Goal: Transaction & Acquisition: Purchase product/service

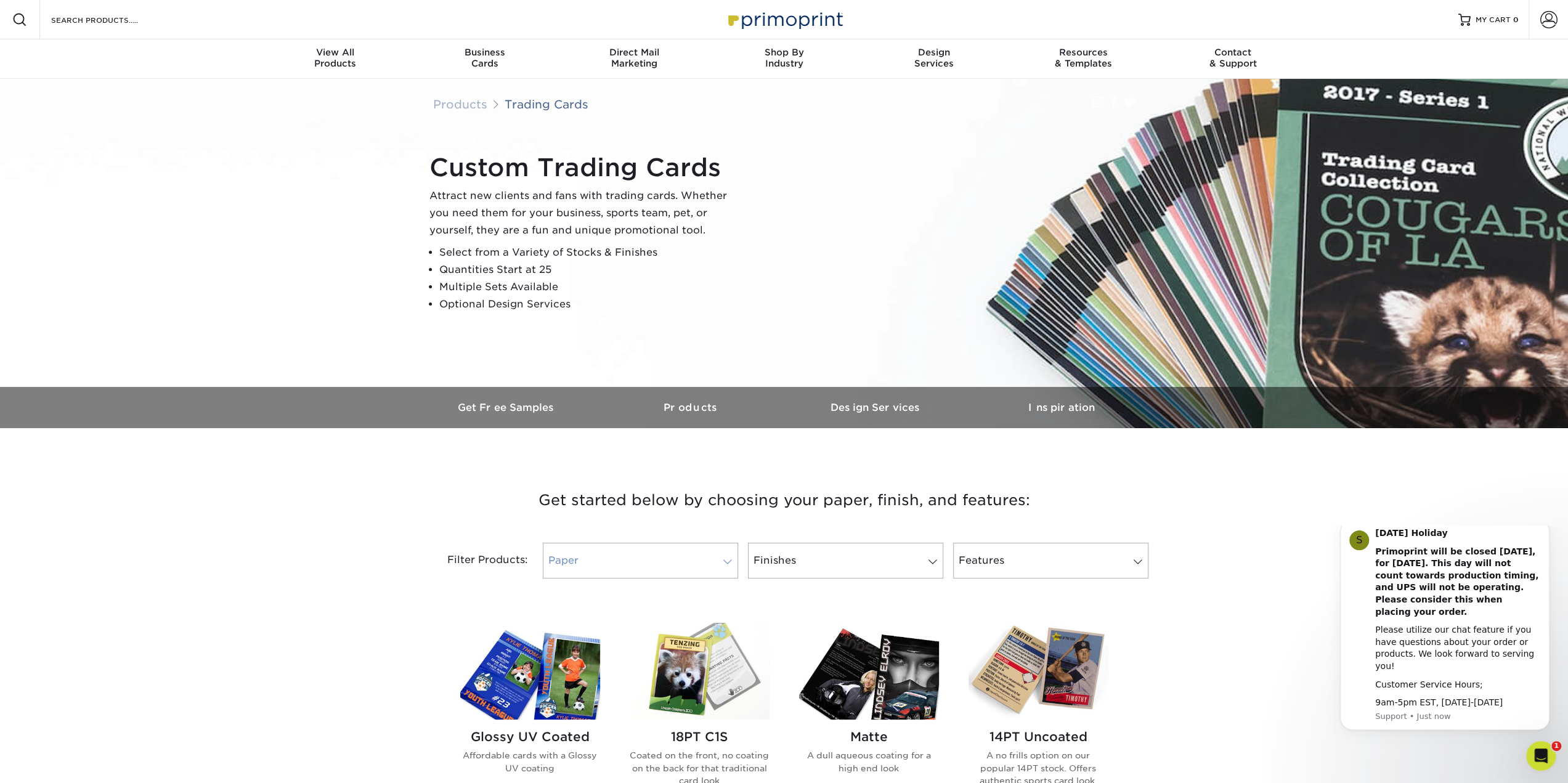
click at [730, 556] on link "Paper" at bounding box center [641, 560] width 195 height 36
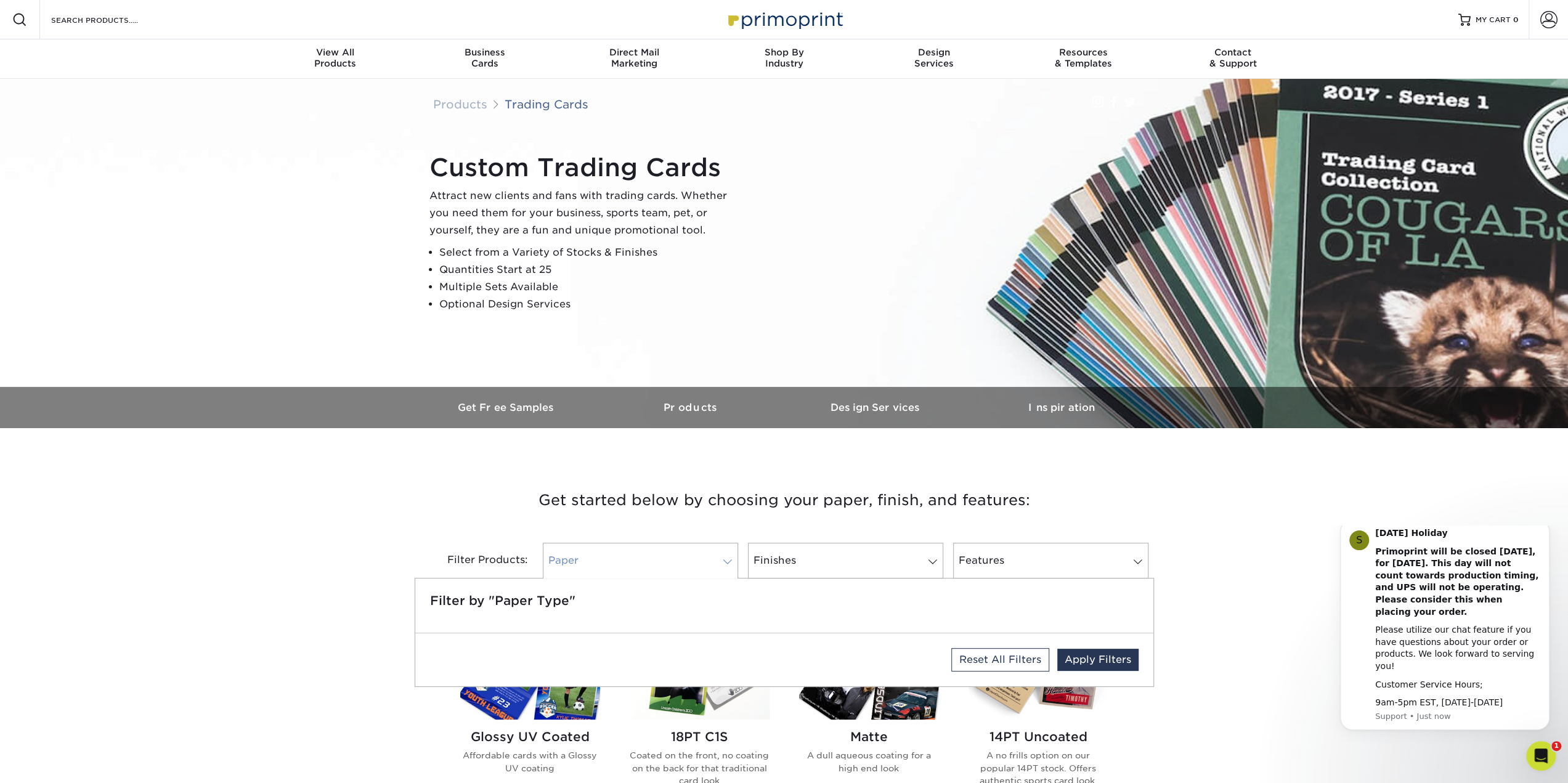
click at [730, 556] on link "Paper" at bounding box center [641, 560] width 195 height 36
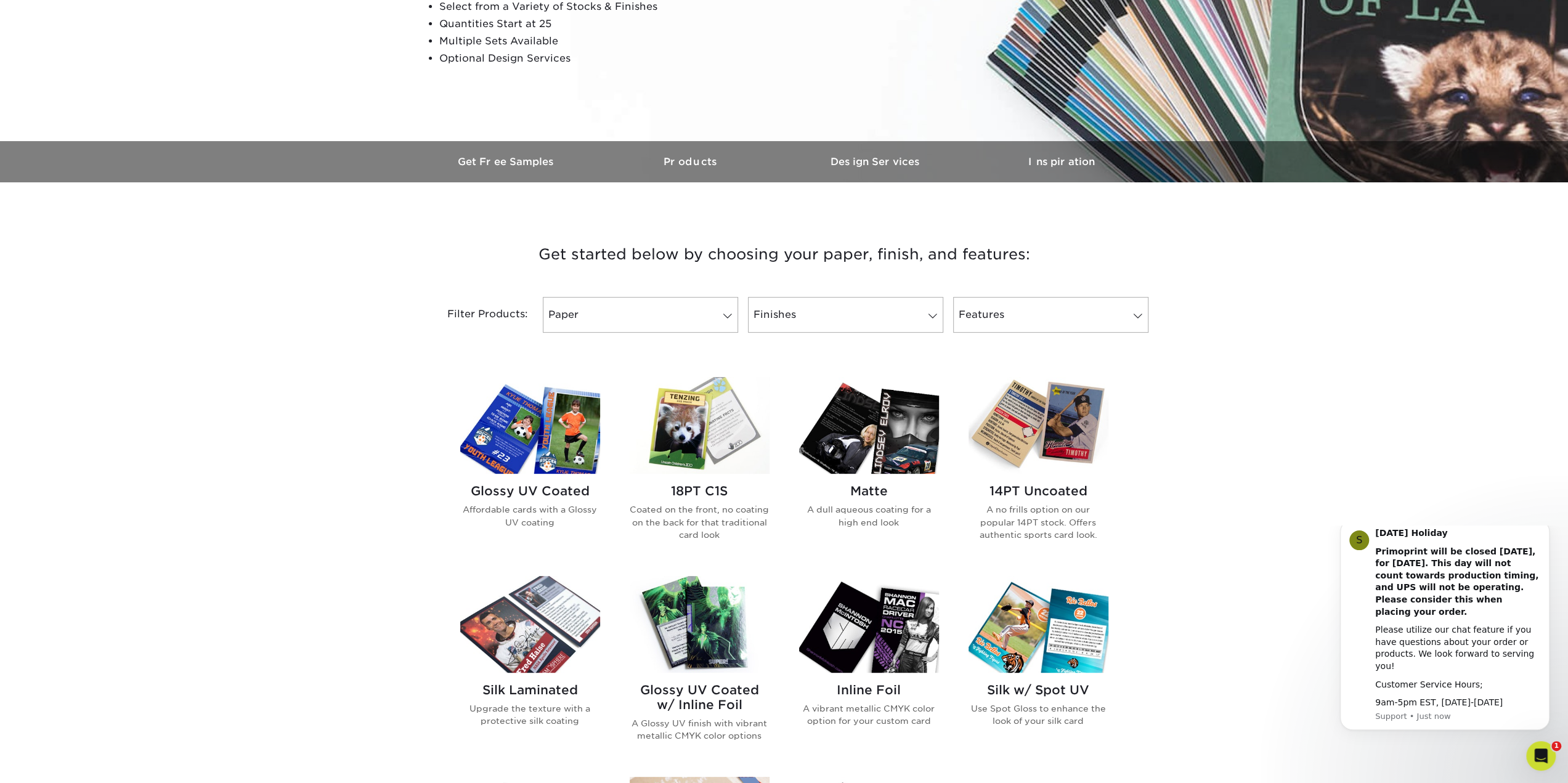
scroll to position [247, 0]
click at [531, 511] on p "Affordable cards with a Glossy UV coating" at bounding box center [530, 515] width 140 height 25
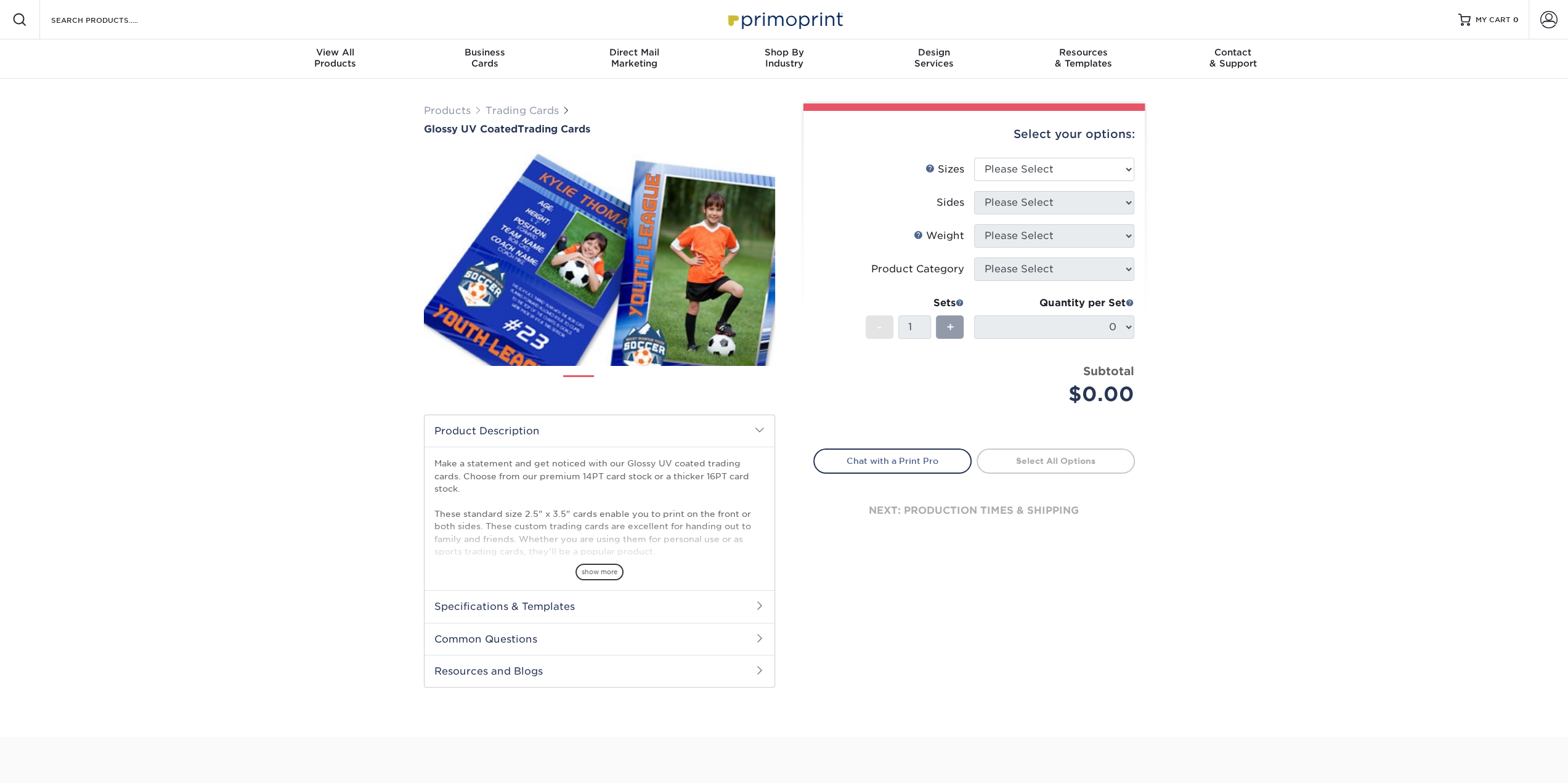
click at [547, 445] on h2 "Product Description" at bounding box center [600, 431] width 350 height 31
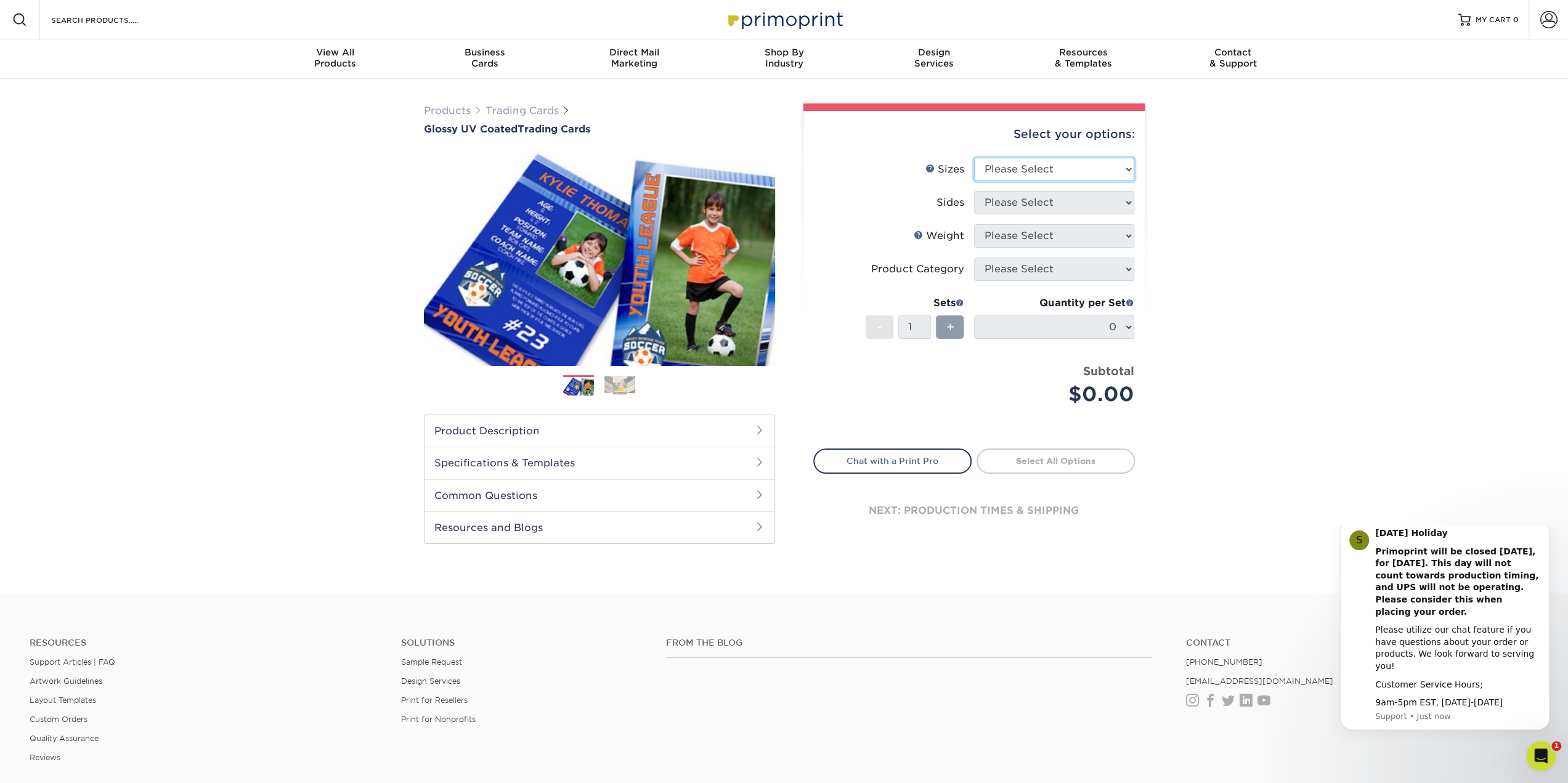
click at [1126, 165] on select "Please Select 2.5" x 3.5"" at bounding box center [1054, 169] width 160 height 23
select select "2.50x3.50"
click at [974, 158] on select "Please Select 2.5" x 3.5"" at bounding box center [1054, 169] width 160 height 23
click at [1131, 199] on select "Please Select Print Both Sides Print Front Only" at bounding box center [1054, 203] width 160 height 23
select select "13abbda7-1d64-4f25-8bb2-c179b224825d"
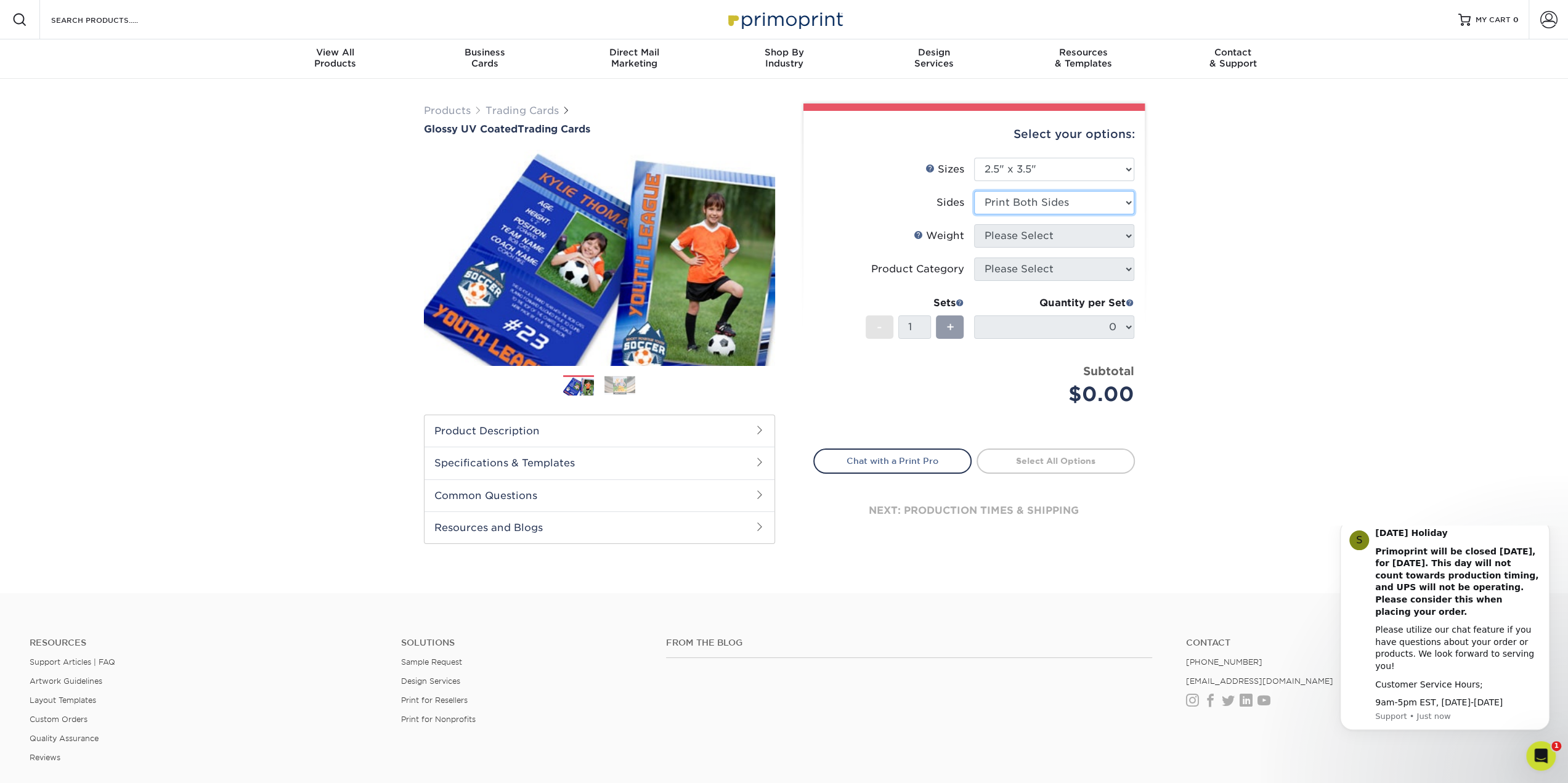
click at [974, 191] on select "Please Select Print Both Sides Print Front Only" at bounding box center [1054, 203] width 160 height 23
click at [1124, 233] on select "Please Select 16PT 14PT 18PT C1S" at bounding box center [1054, 235] width 160 height 23
select select "16PT"
click at [974, 224] on select "Please Select 16PT 14PT 18PT C1S" at bounding box center [1054, 235] width 160 height 23
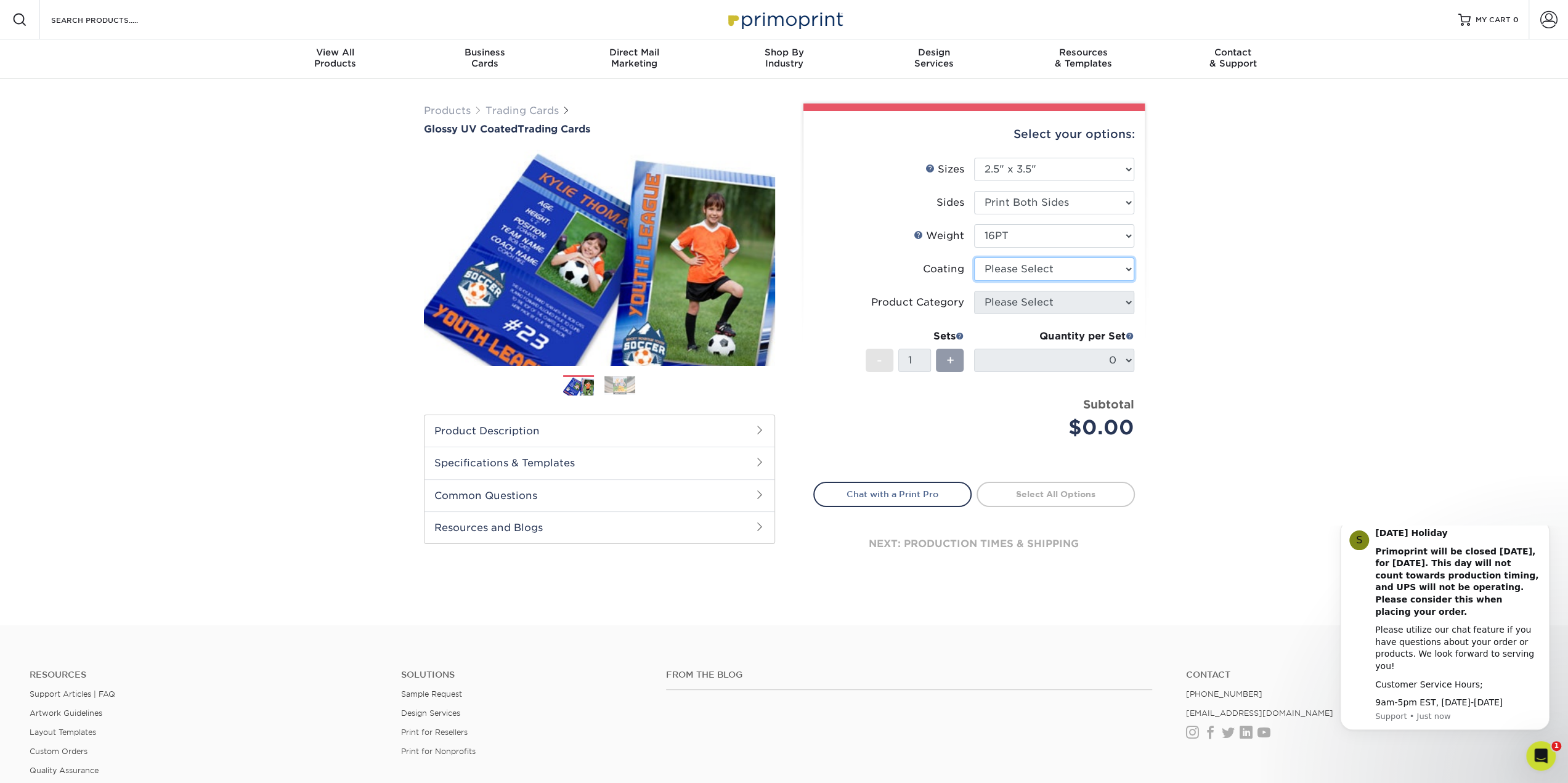
click at [1126, 268] on select at bounding box center [1054, 269] width 160 height 23
select select "1e8116af-acfc-44b1-83dc-8181aa338834"
click at [974, 257] on select at bounding box center [1054, 269] width 160 height 23
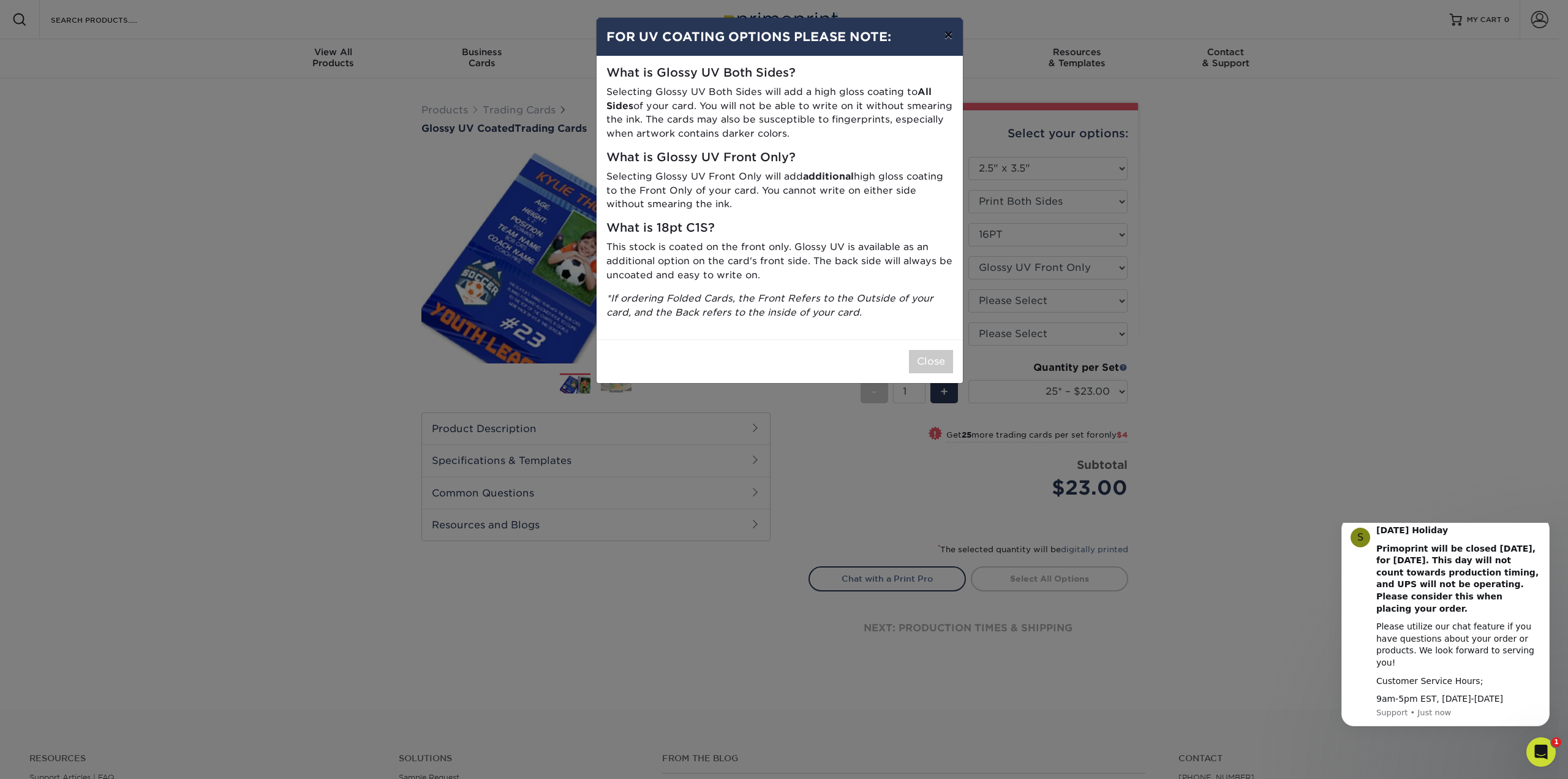
click at [949, 33] on button "×" at bounding box center [948, 34] width 28 height 34
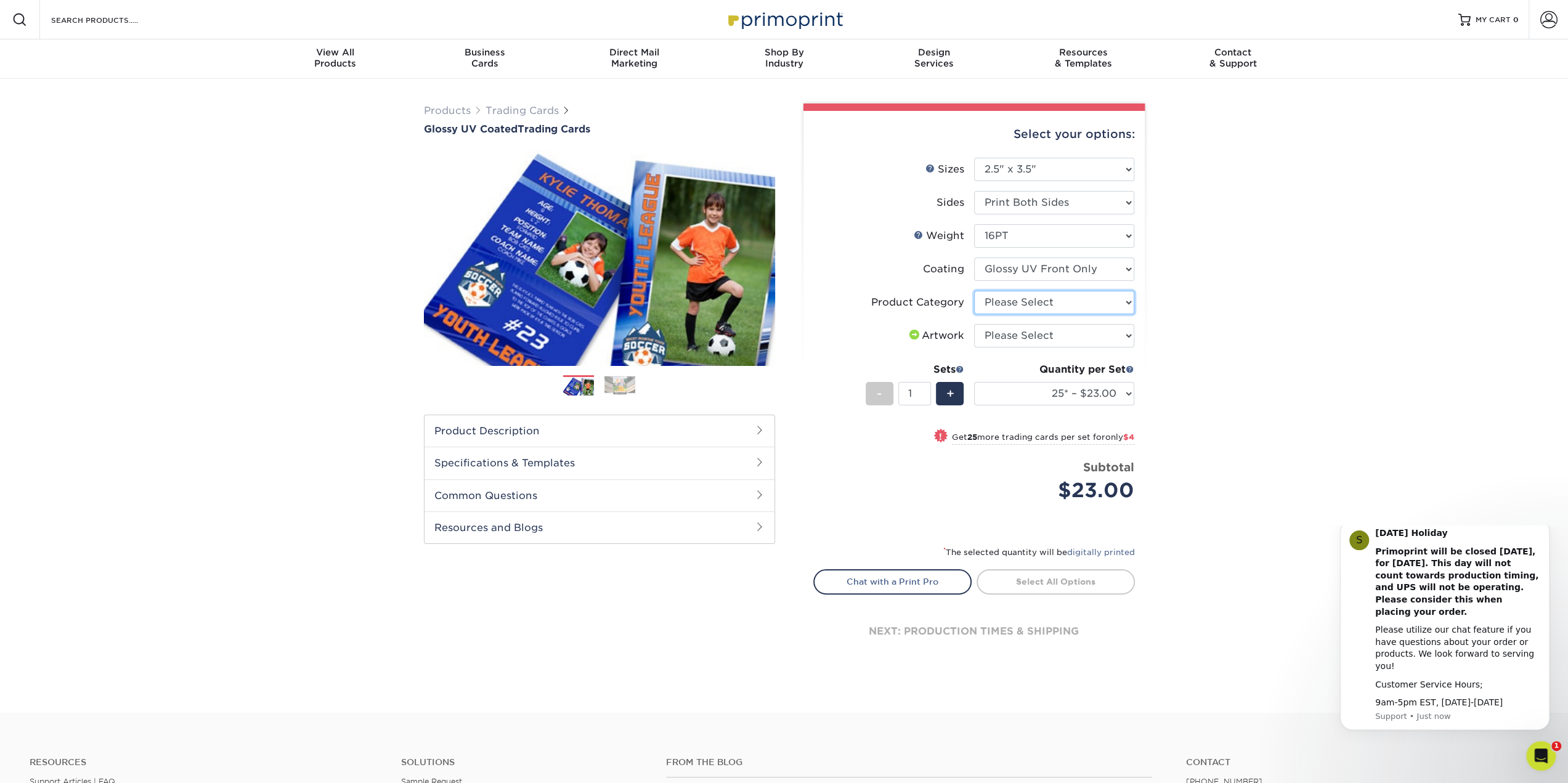
click at [1129, 304] on select "Please Select Trading Cards" at bounding box center [1054, 302] width 160 height 23
select select "c2f9bce9-36c2-409d-b101-c29d9d031e18"
click at [974, 291] on select "Please Select Trading Cards" at bounding box center [1054, 302] width 160 height 23
click at [1126, 335] on select "Please Select I will upload files I need a design - $100" at bounding box center [1054, 335] width 160 height 23
select select "upload"
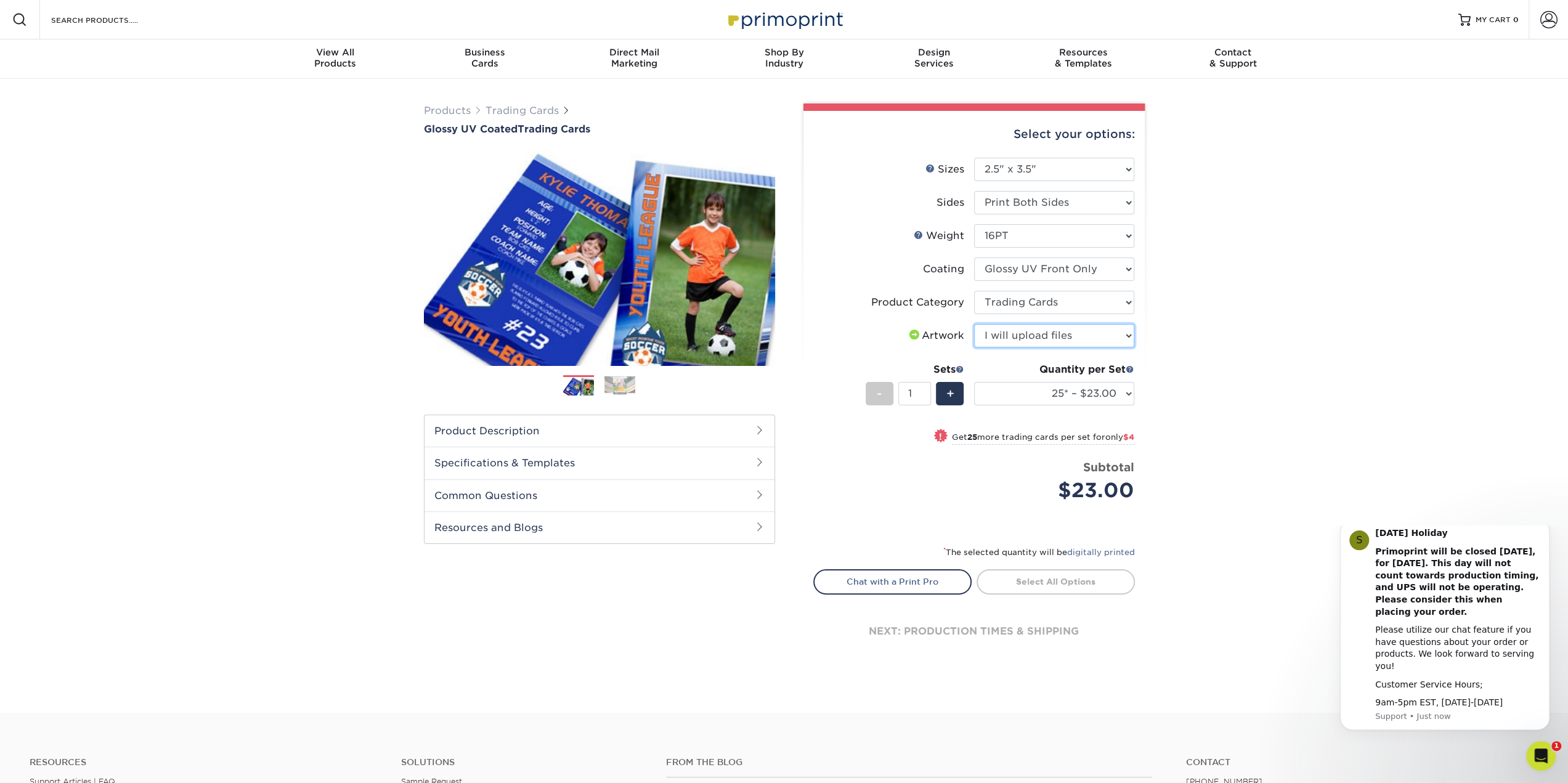
click at [974, 324] on select "Please Select I will upload files I need a design - $100" at bounding box center [1054, 335] width 160 height 23
click at [1128, 390] on select "25* – $23.00 50* – $27.00 75* – $33.00 100* – $37.00 250* – $47.00 500 – $58.00…" at bounding box center [1054, 393] width 160 height 23
select select "1000 – $71.00"
click at [974, 382] on select "25* – $23.00 50* – $27.00 75* – $33.00 100* – $37.00 250* – $47.00 500 – $58.00…" at bounding box center [1054, 393] width 160 height 23
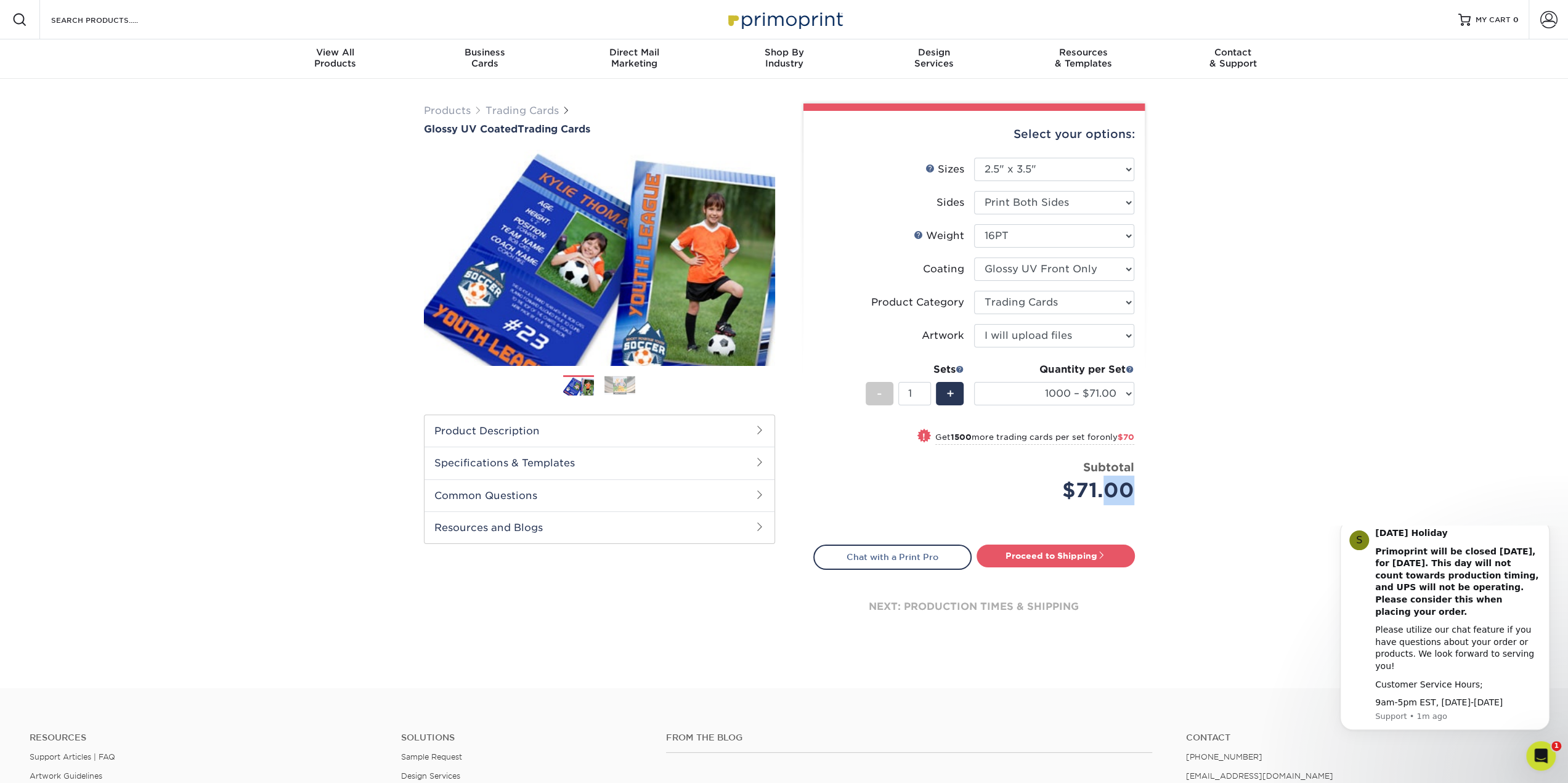
drag, startPoint x: 1134, startPoint y: 491, endPoint x: 1158, endPoint y: 470, distance: 31.9
click at [1123, 485] on div "Select your options: Sizes Help Sizes Please Select 2.5" x 3.5" Sides Please Se…" at bounding box center [974, 382] width 341 height 543
click at [1201, 459] on div "Products Trading Cards Glossy UV Coated Trading Cards Previous Next /" at bounding box center [784, 383] width 1568 height 609
click at [1127, 233] on select "Please Select 16PT 14PT 18PT C1S" at bounding box center [1054, 235] width 160 height 23
select select "14PT"
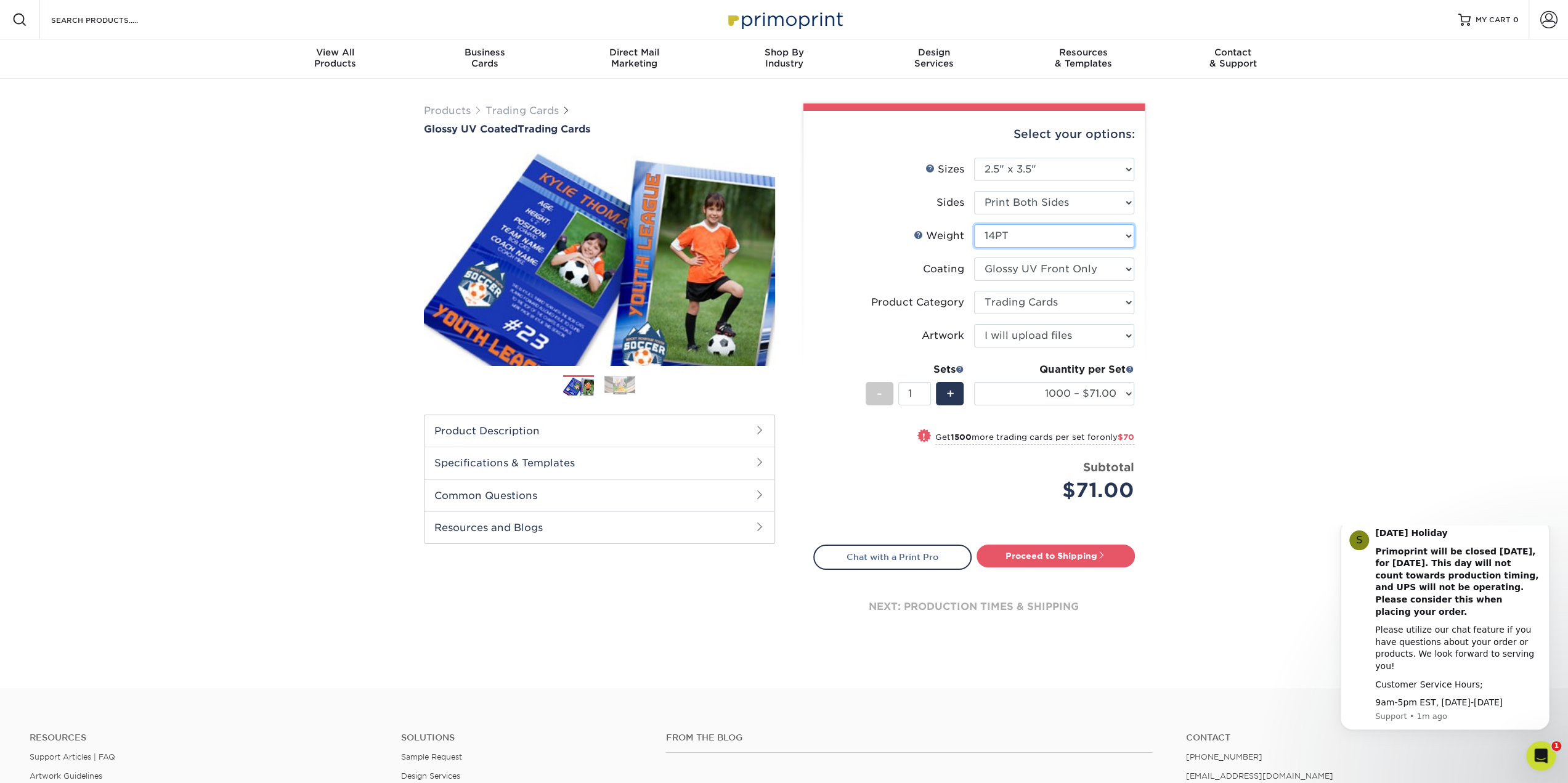
click at [974, 224] on select "Please Select 16PT 14PT 18PT C1S" at bounding box center [1054, 235] width 160 height 23
select select "-1"
select select
select select "-1"
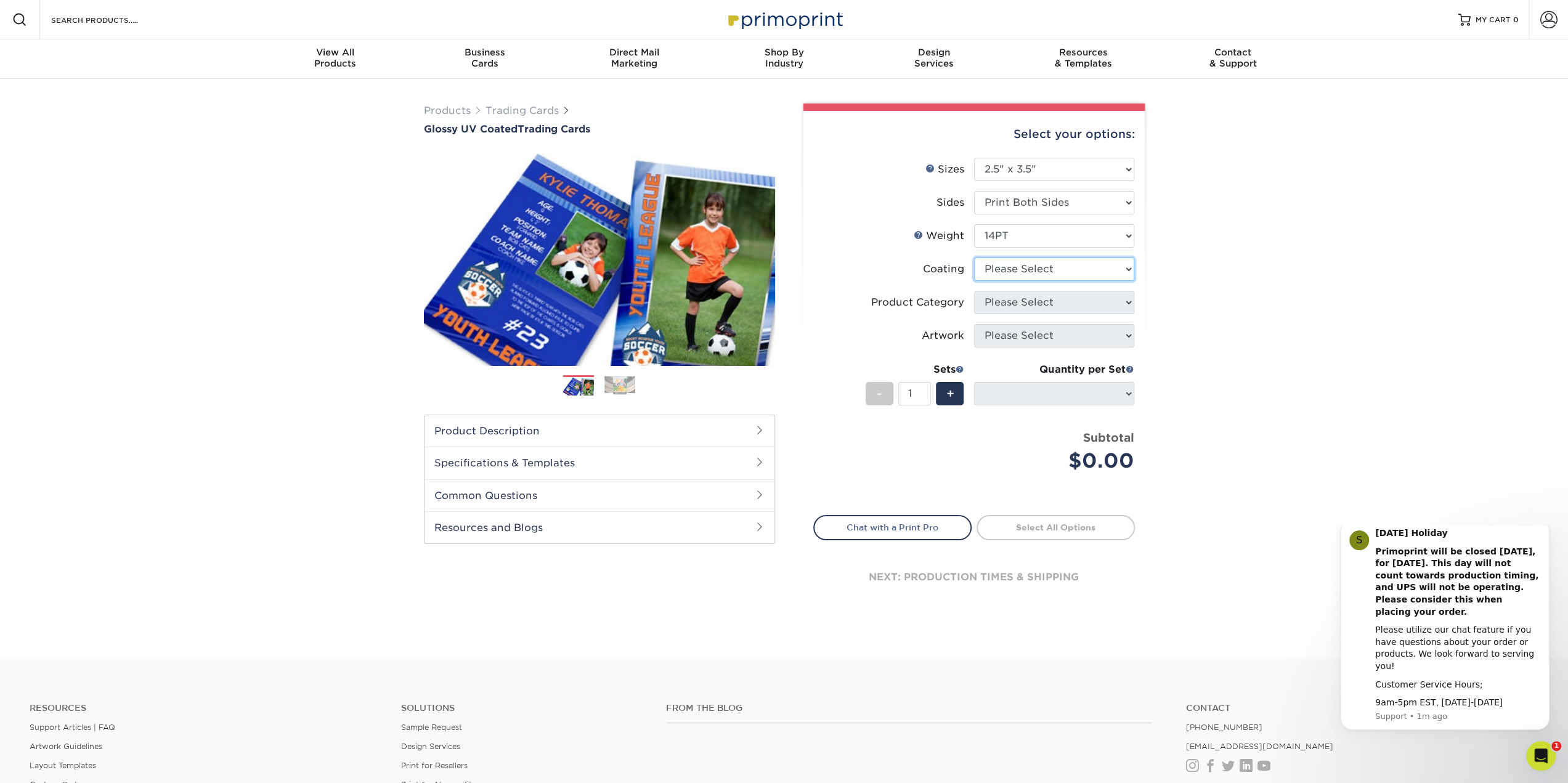
click at [1119, 263] on select at bounding box center [1054, 269] width 160 height 23
select select "1e8116af-acfc-44b1-83dc-8181aa338834"
click at [974, 257] on select at bounding box center [1054, 269] width 160 height 23
select select "-1"
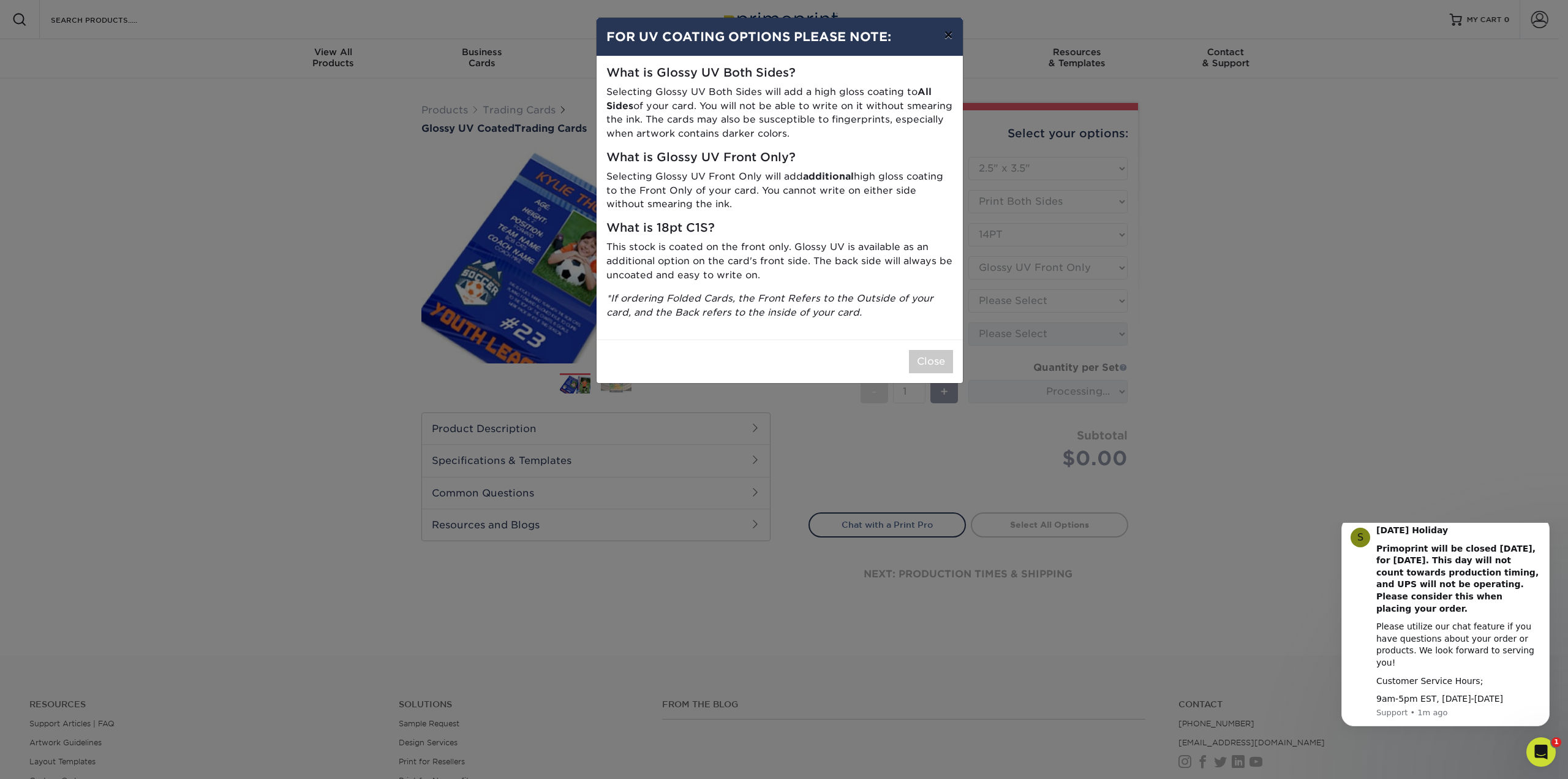
click at [949, 36] on button "×" at bounding box center [948, 34] width 28 height 34
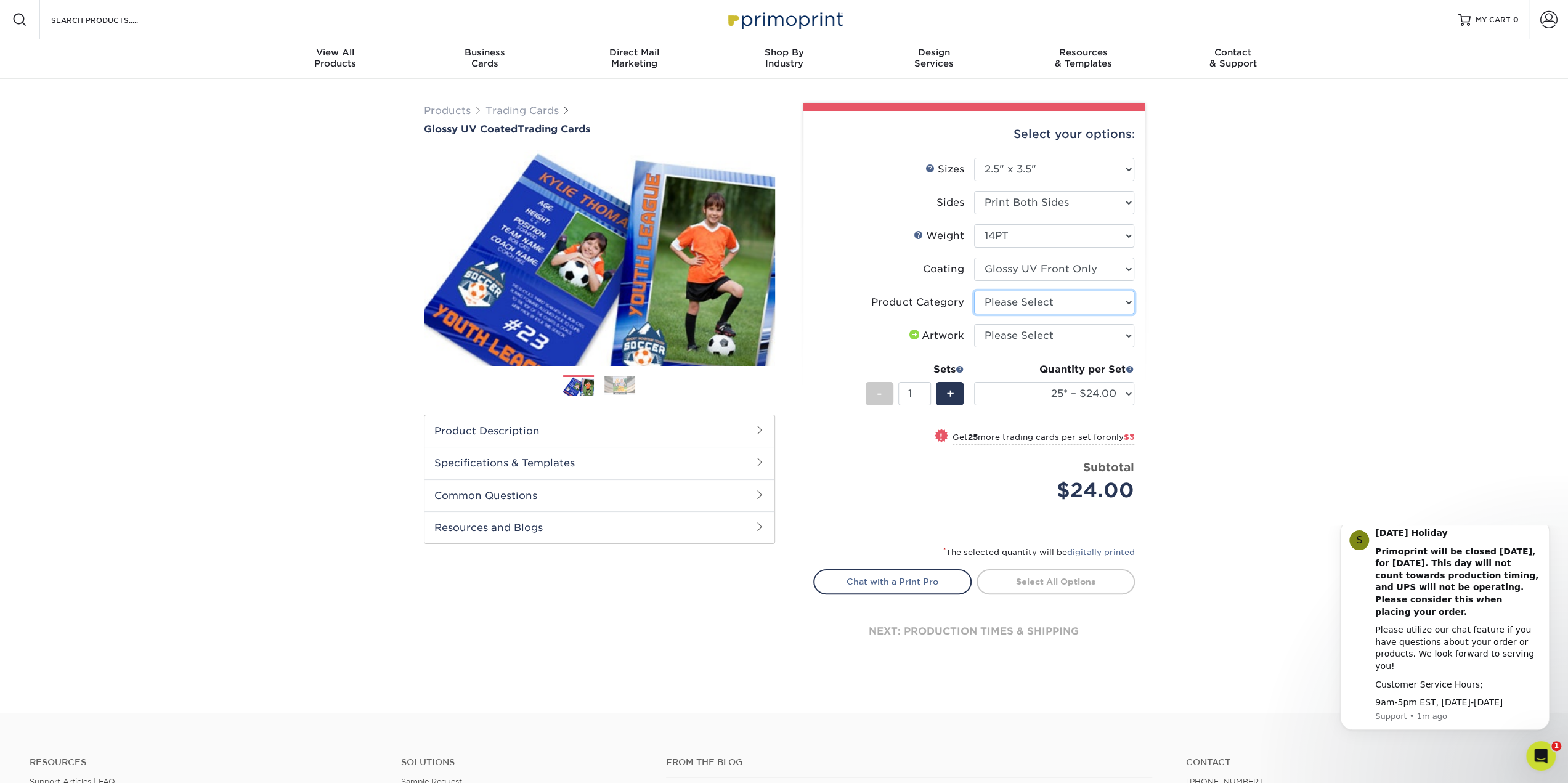
click at [1116, 299] on select "Please Select Trading Cards" at bounding box center [1054, 302] width 160 height 23
select select "c2f9bce9-36c2-409d-b101-c29d9d031e18"
click at [974, 291] on select "Please Select Trading Cards" at bounding box center [1054, 302] width 160 height 23
click at [1103, 337] on select "Please Select I will upload files I need a design - $100" at bounding box center [1054, 335] width 160 height 23
select select "upload"
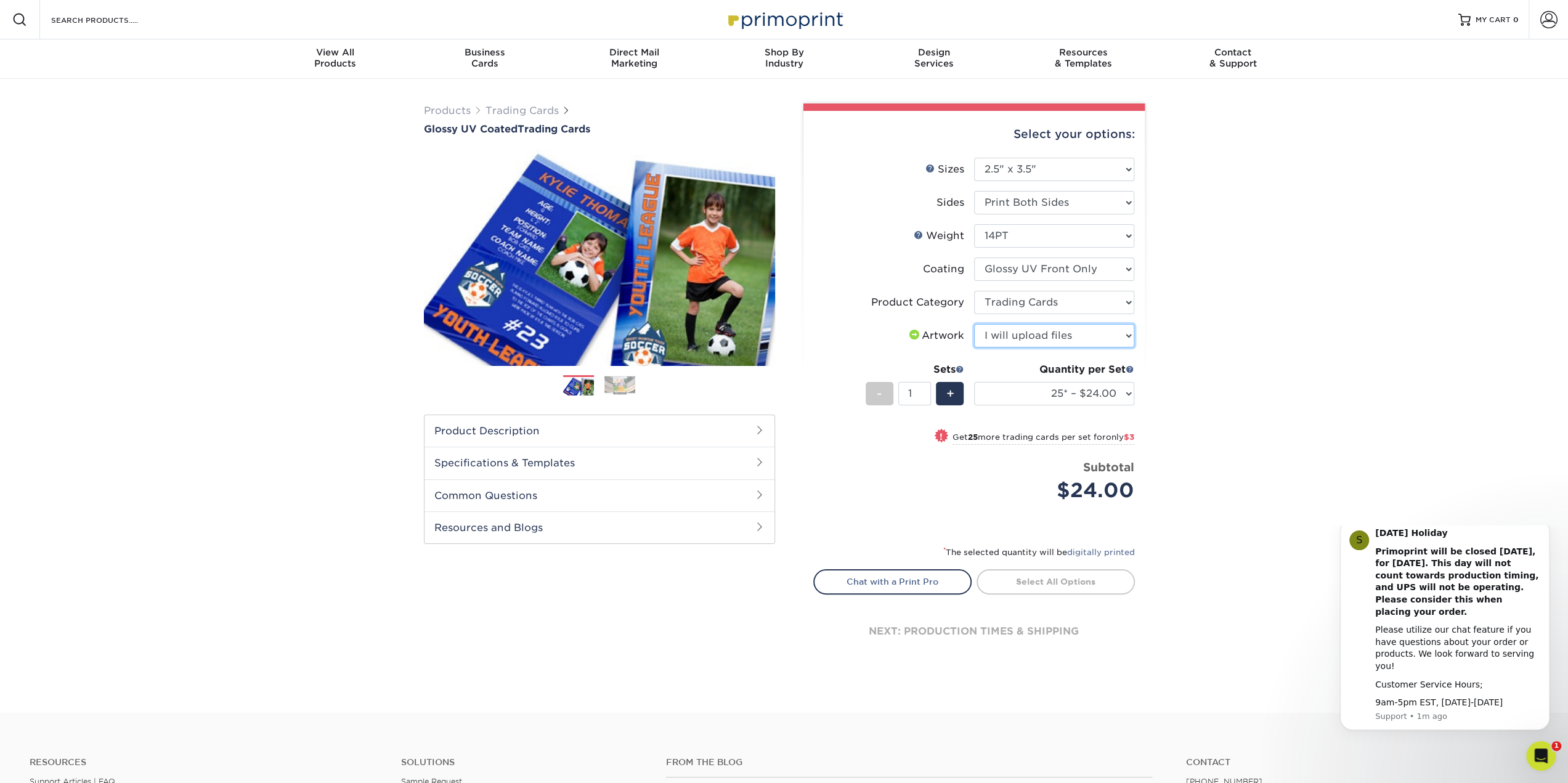
click at [974, 324] on select "Please Select I will upload files I need a design - $100" at bounding box center [1054, 335] width 160 height 23
click at [1126, 391] on select "25* – $24.00 50* – $27.00 75* – $34.00 100* – $37.00 250* – $48.00 500 – $59.00…" at bounding box center [1054, 393] width 160 height 23
select select "1000 – $72.00"
click at [974, 382] on select "25* – $24.00 50* – $27.00 75* – $34.00 100* – $37.00 250* – $48.00 500 – $59.00…" at bounding box center [1054, 393] width 160 height 23
